Goal: Transaction & Acquisition: Purchase product/service

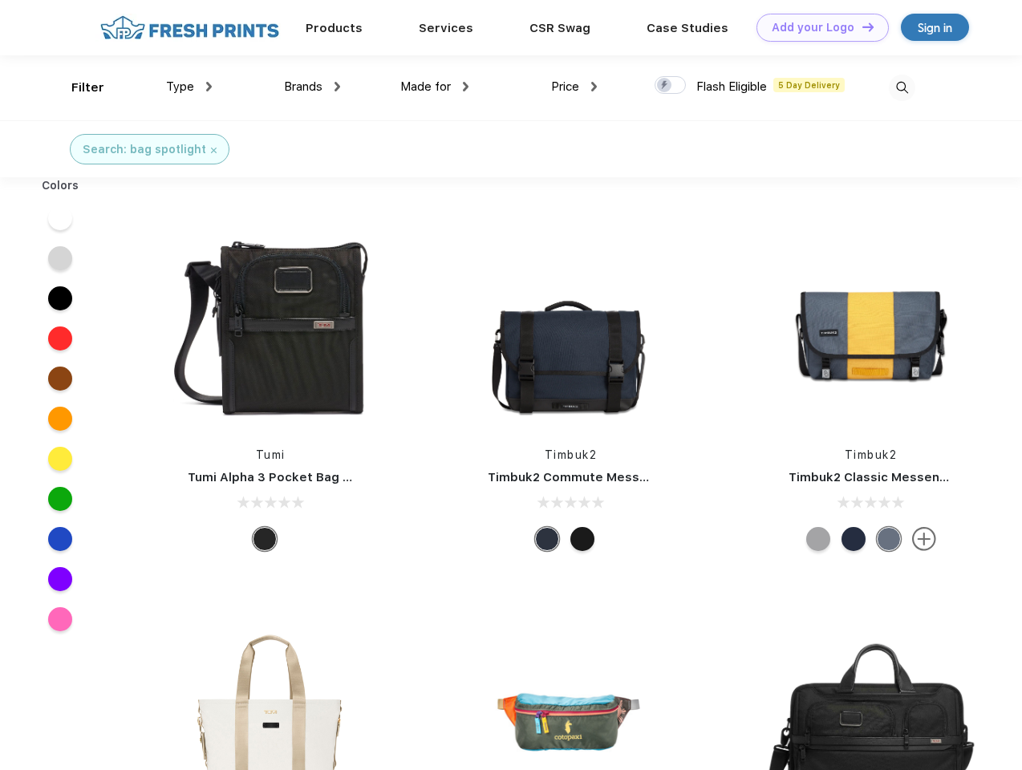
click at [817, 27] on link "Add your Logo Design Tool" at bounding box center [823, 28] width 132 height 28
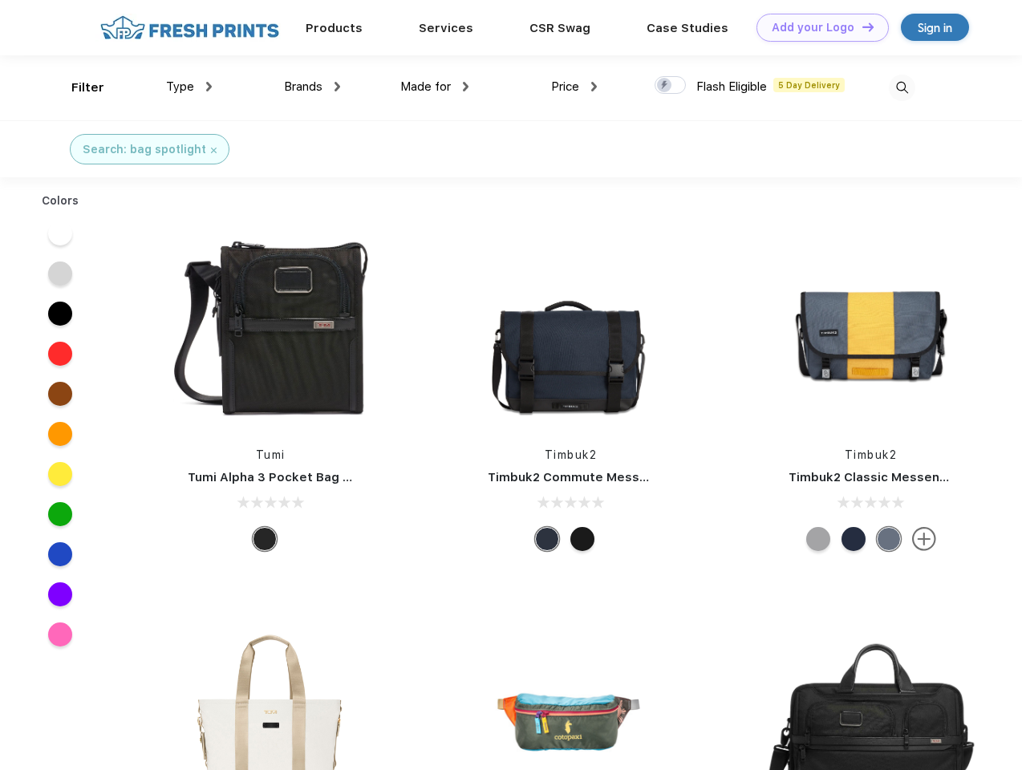
click at [0, 0] on div "Design Tool" at bounding box center [0, 0] width 0 height 0
click at [861, 26] on link "Add your Logo Design Tool" at bounding box center [823, 28] width 132 height 28
click at [77, 87] on div "Filter" at bounding box center [87, 88] width 33 height 18
click at [189, 87] on span "Type" at bounding box center [180, 86] width 28 height 14
click at [312, 87] on span "Brands" at bounding box center [303, 86] width 39 height 14
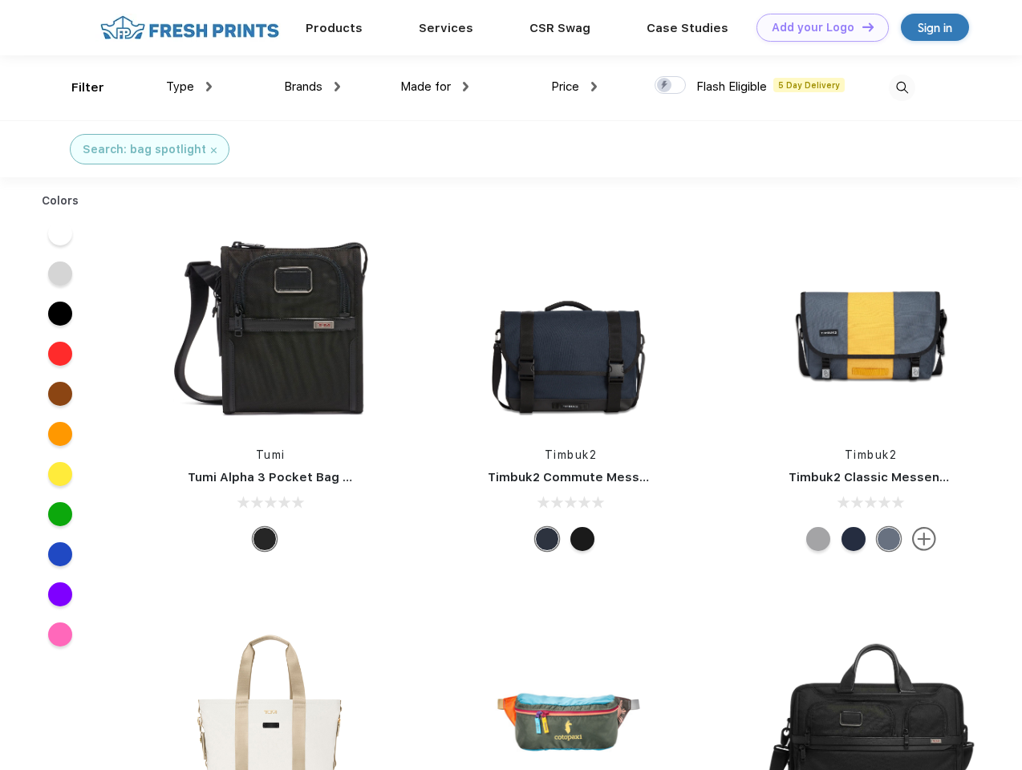
click at [435, 87] on span "Made for" at bounding box center [425, 86] width 51 height 14
click at [575, 87] on span "Price" at bounding box center [565, 86] width 28 height 14
click at [671, 86] on div at bounding box center [670, 85] width 31 height 18
click at [665, 86] on input "checkbox" at bounding box center [660, 80] width 10 height 10
click at [902, 87] on img at bounding box center [902, 88] width 26 height 26
